Goal: Navigation & Orientation: Find specific page/section

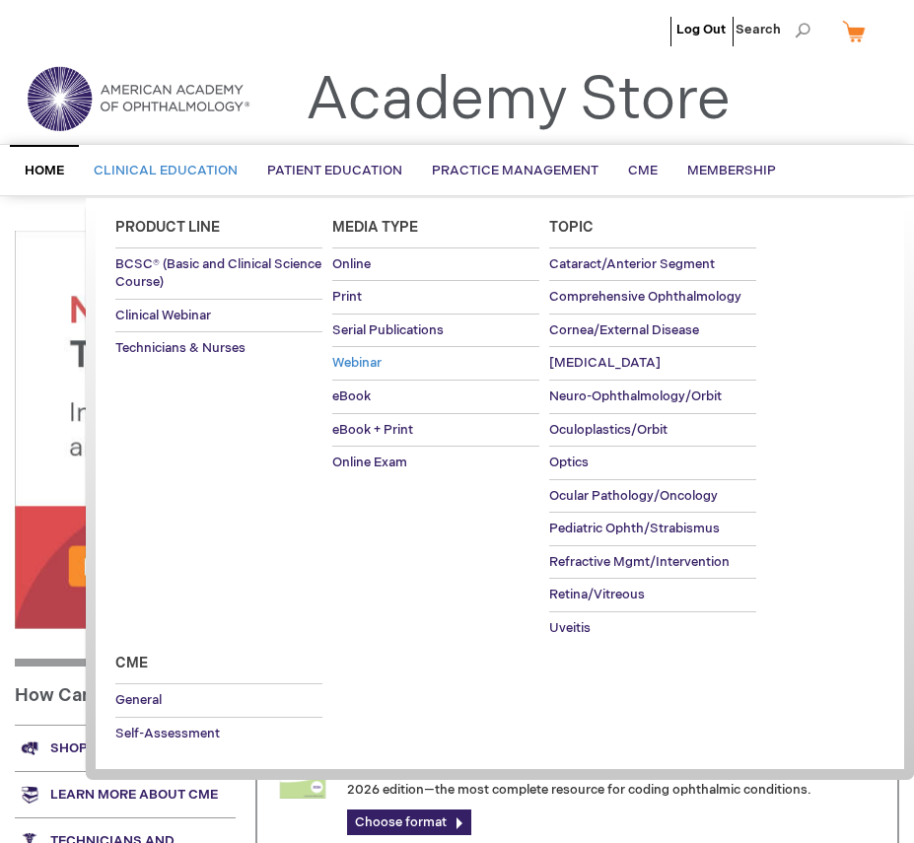
click at [367, 368] on span "Webinar" at bounding box center [356, 363] width 49 height 16
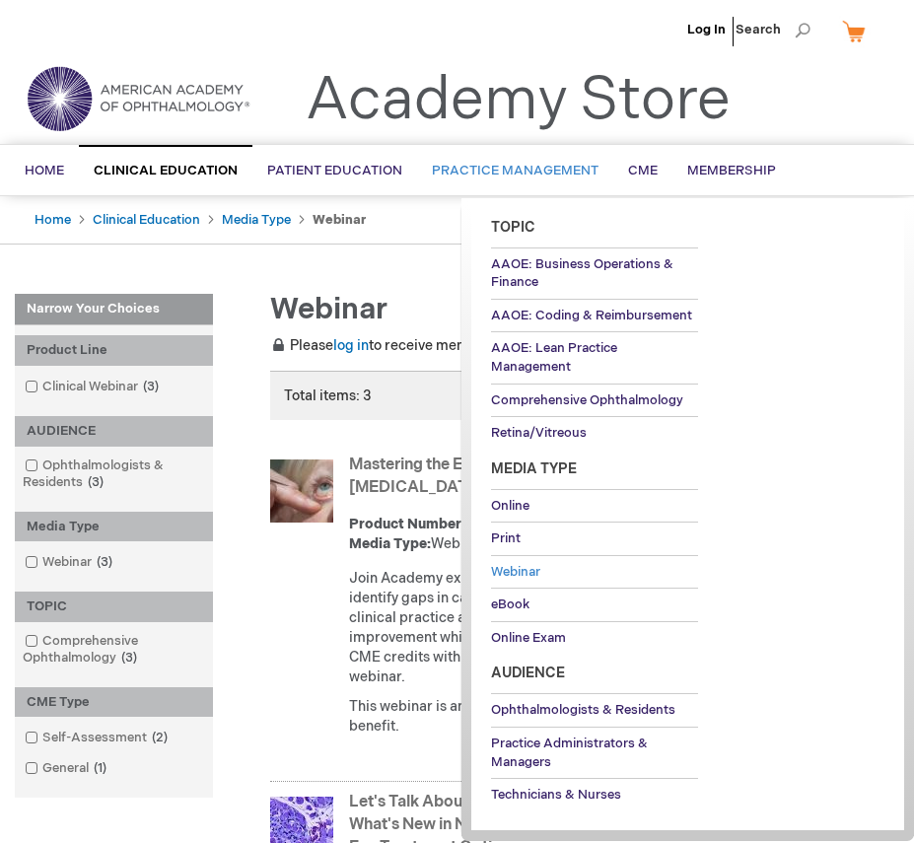
click at [524, 580] on span "Webinar" at bounding box center [515, 572] width 49 height 16
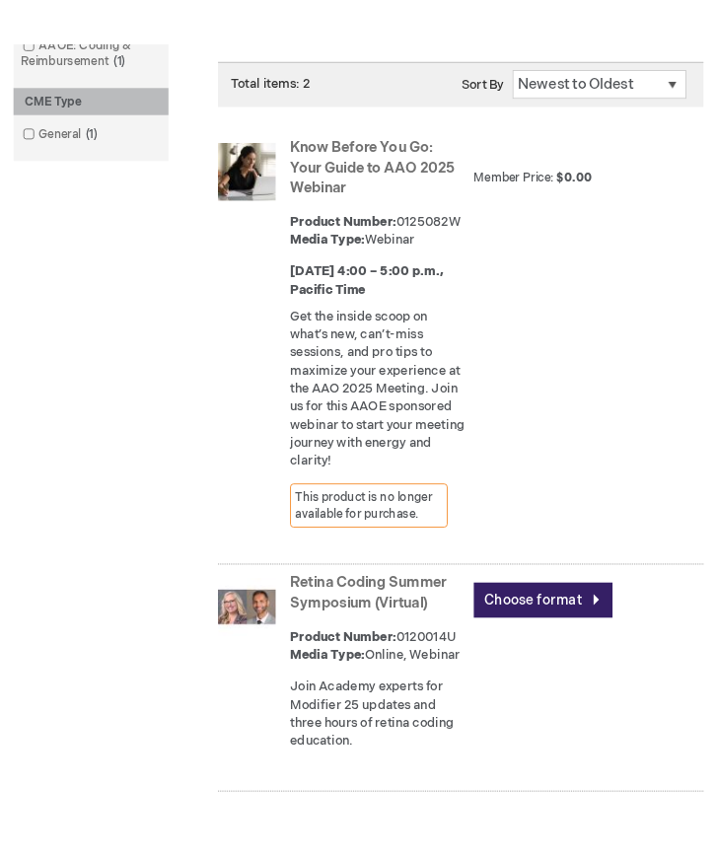
scroll to position [719, 0]
